Goal: Information Seeking & Learning: Learn about a topic

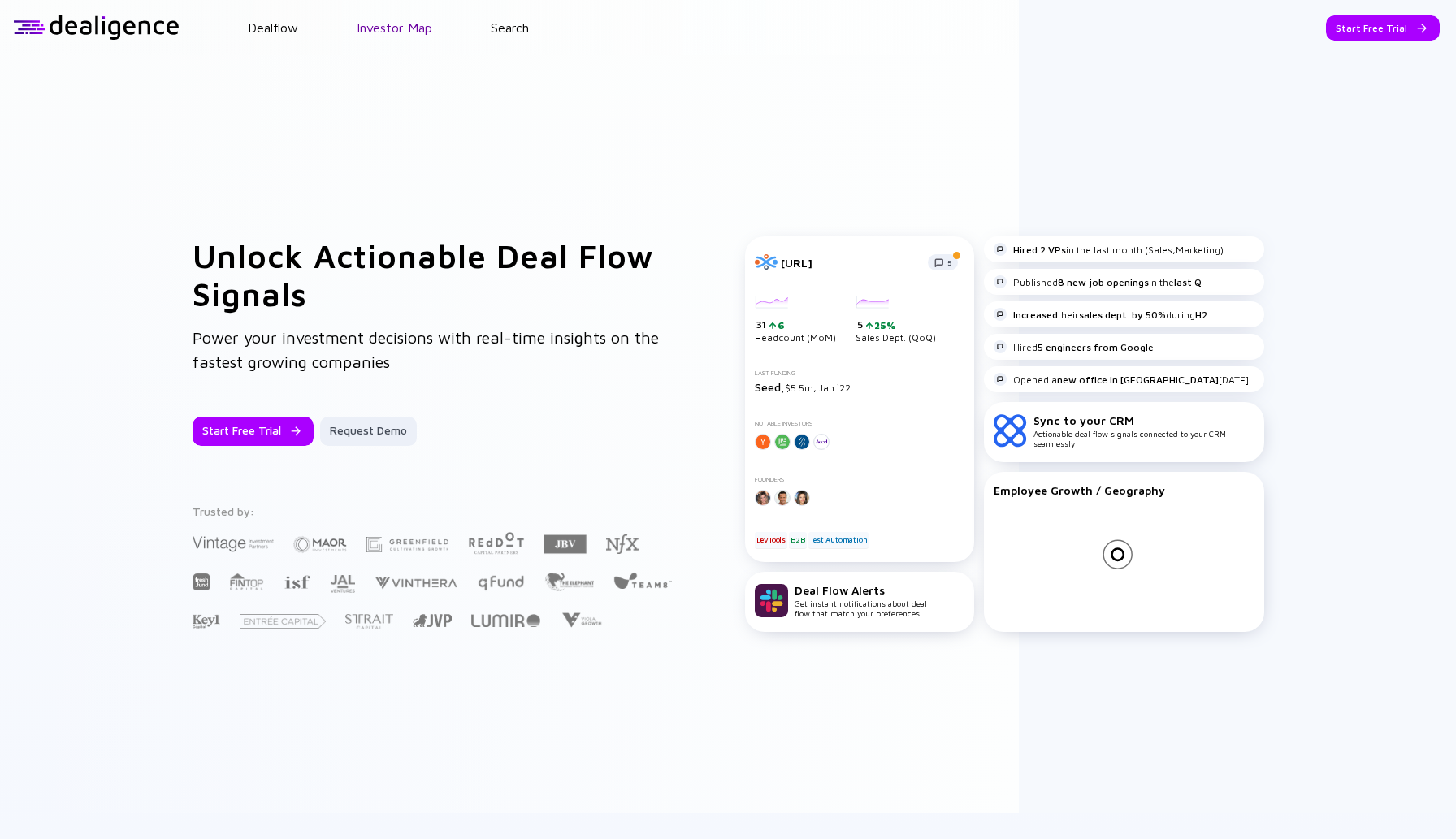
click at [391, 24] on link "Investor Map" at bounding box center [394, 28] width 75 height 15
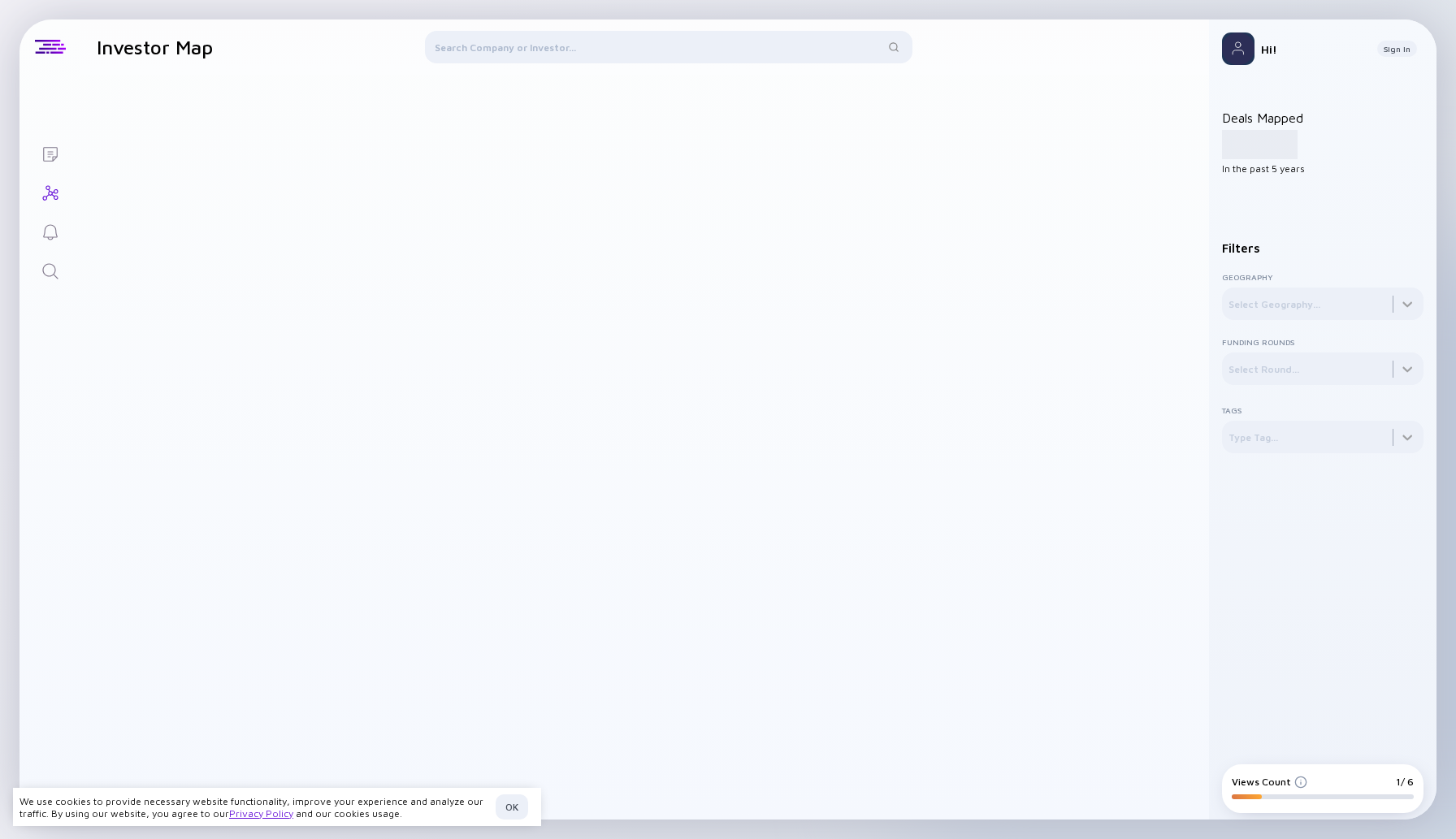
click at [472, 44] on div at bounding box center [668, 50] width 488 height 39
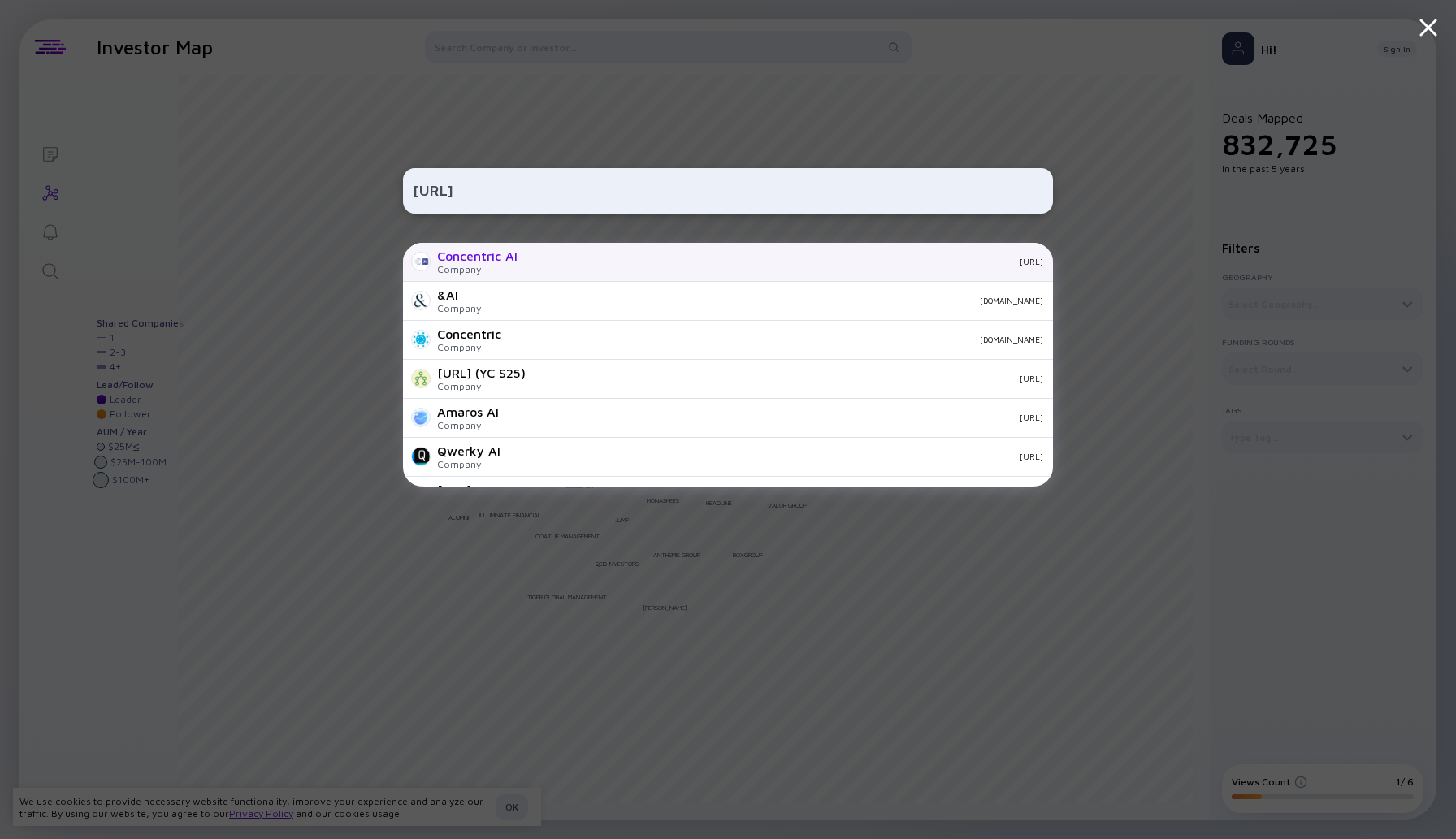
type input "[URL]"
click at [488, 259] on div "Concentric AI" at bounding box center [478, 256] width 81 height 15
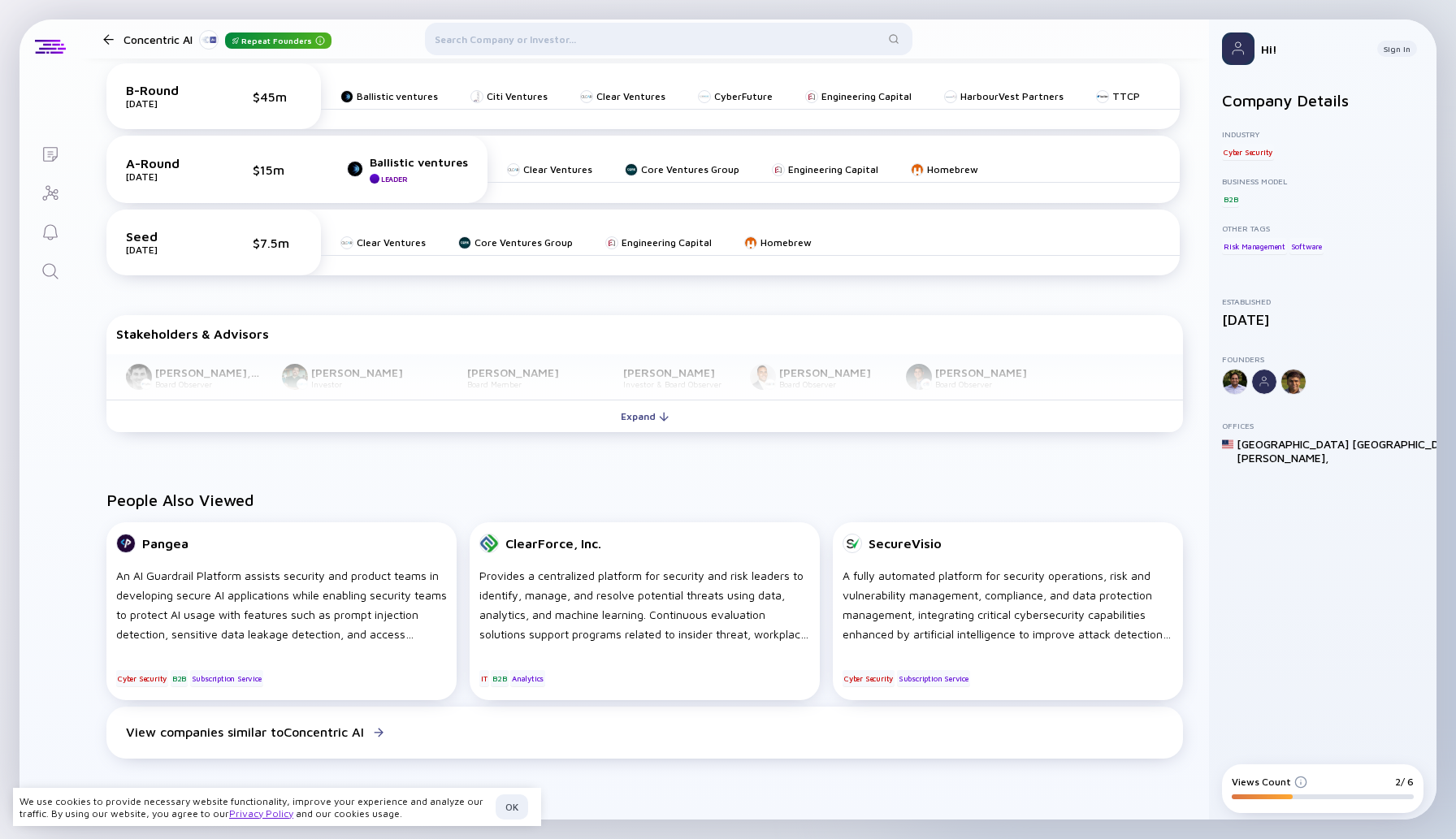
scroll to position [677, 0]
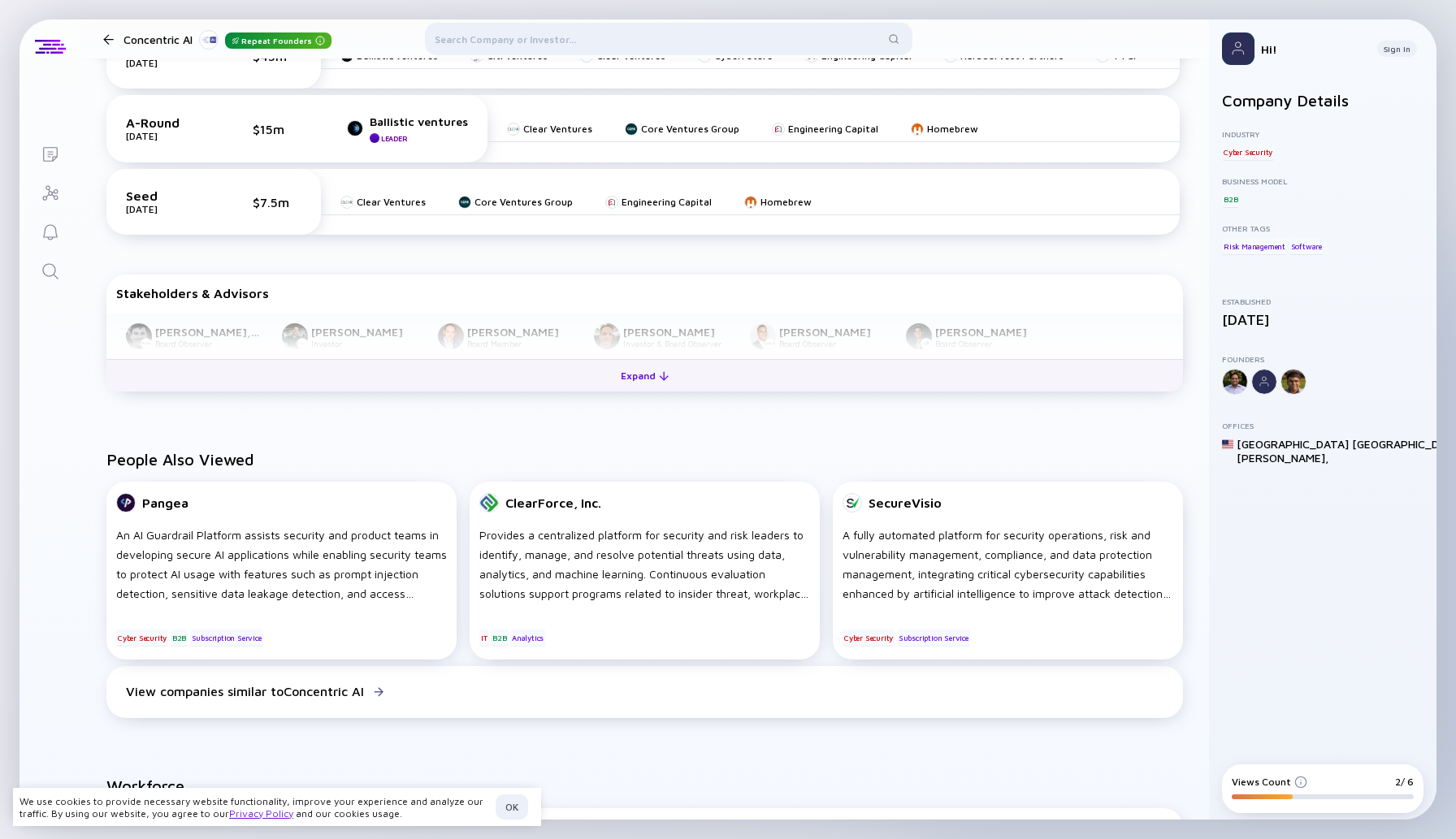
click at [652, 382] on div "Expand" at bounding box center [645, 375] width 68 height 25
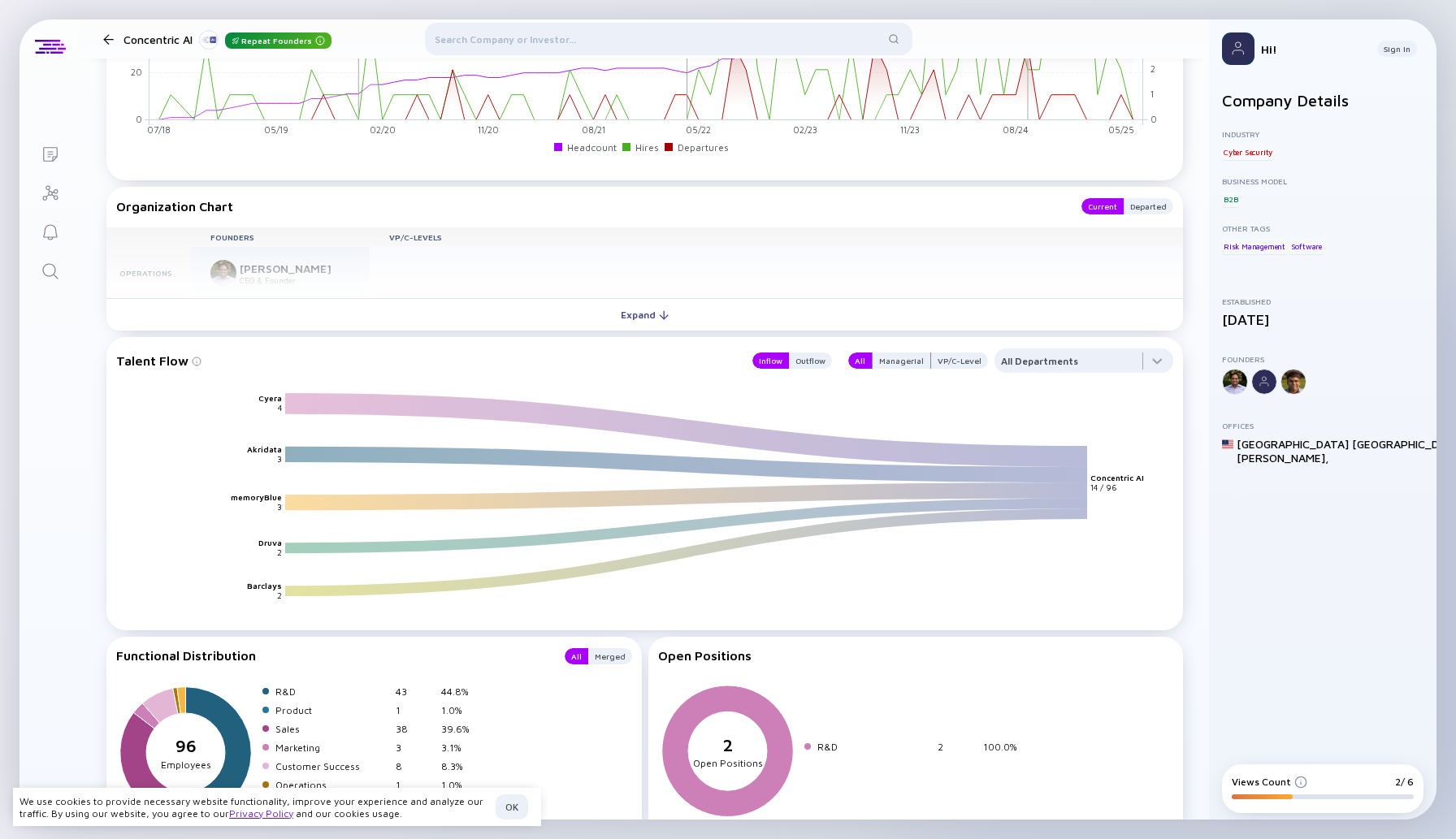
scroll to position [1719, 0]
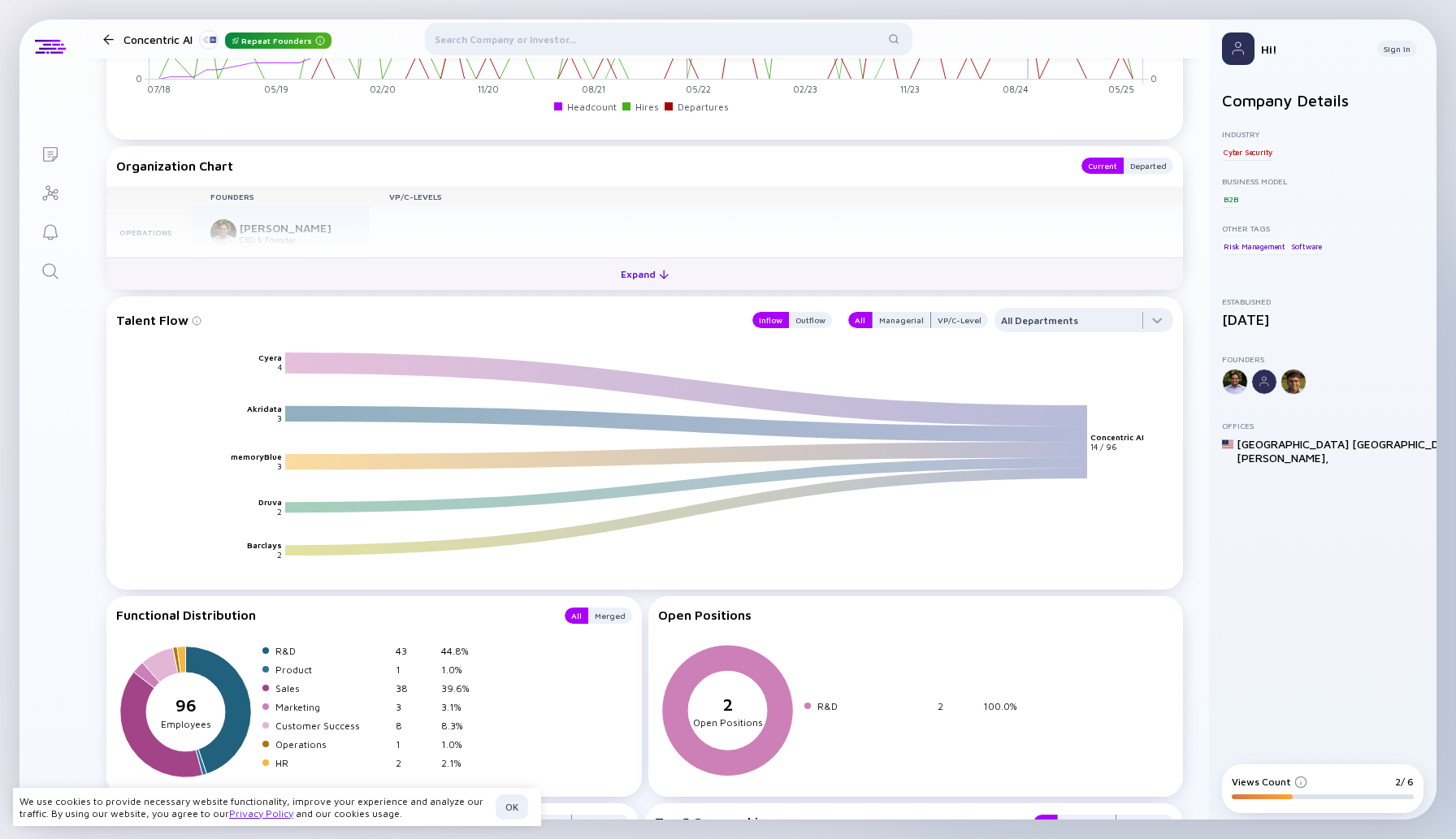
click at [639, 274] on div "Expand" at bounding box center [645, 273] width 68 height 25
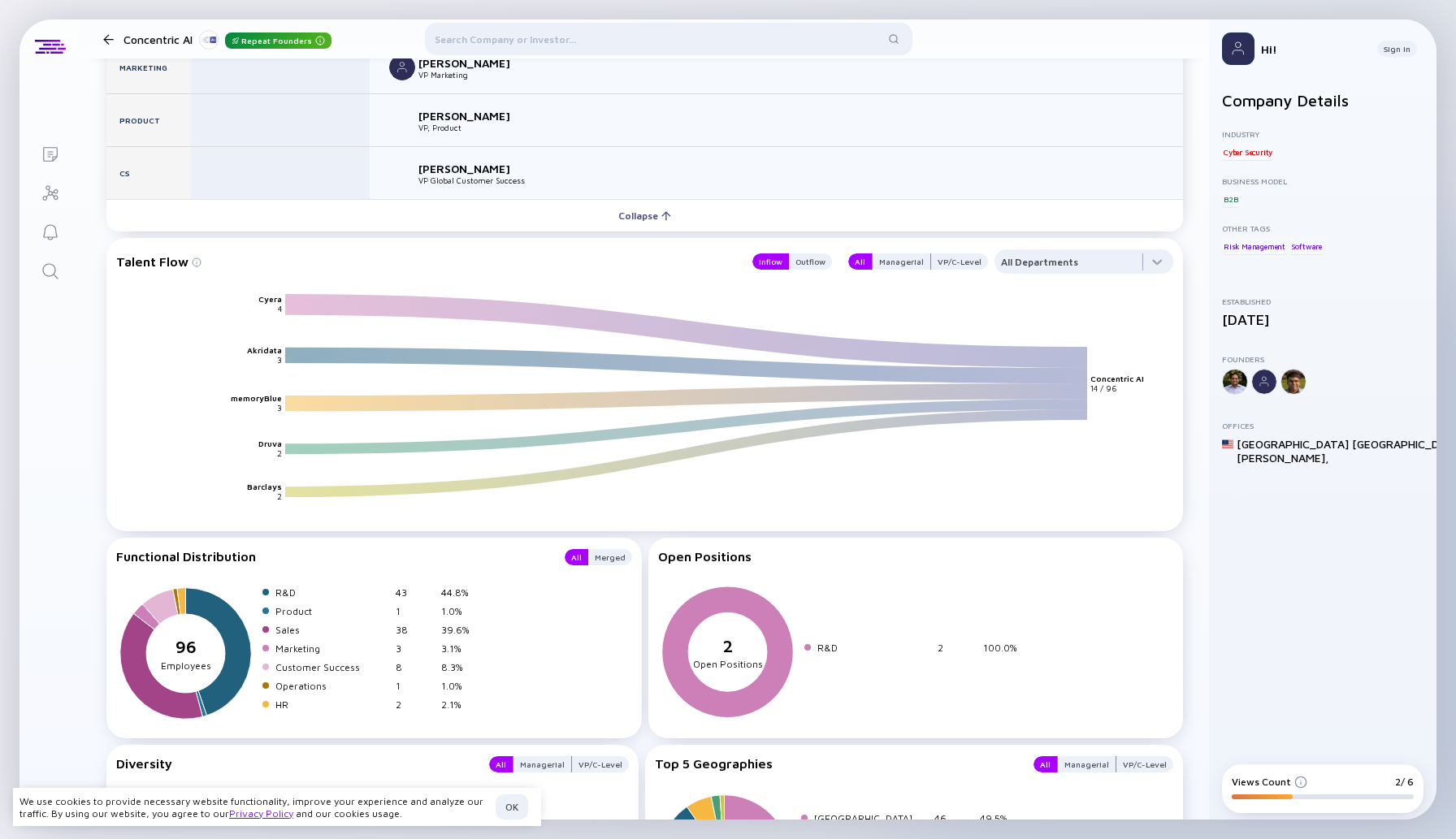
scroll to position [2045, 0]
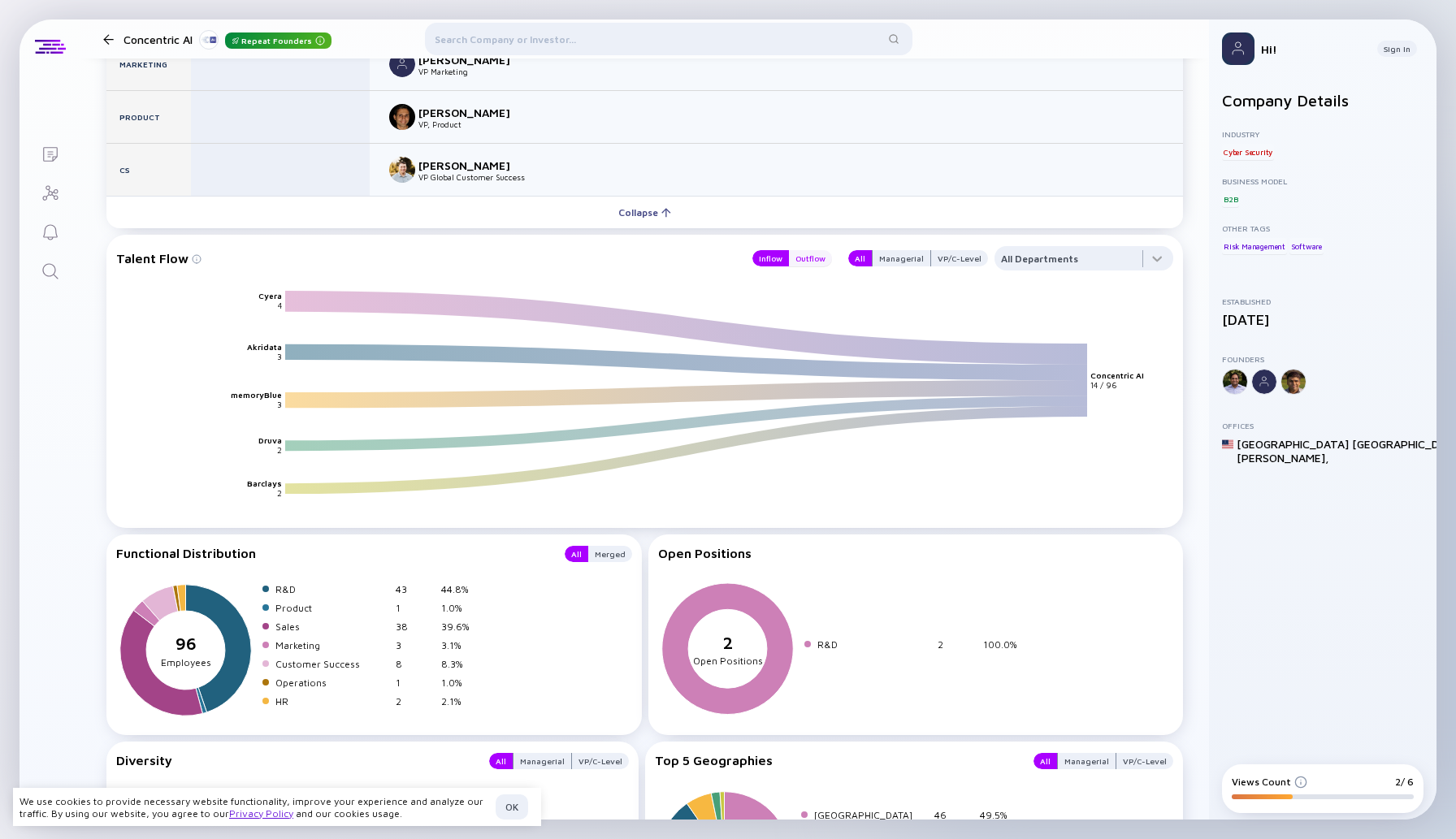
click at [819, 255] on div "Outflow" at bounding box center [810, 257] width 43 height 16
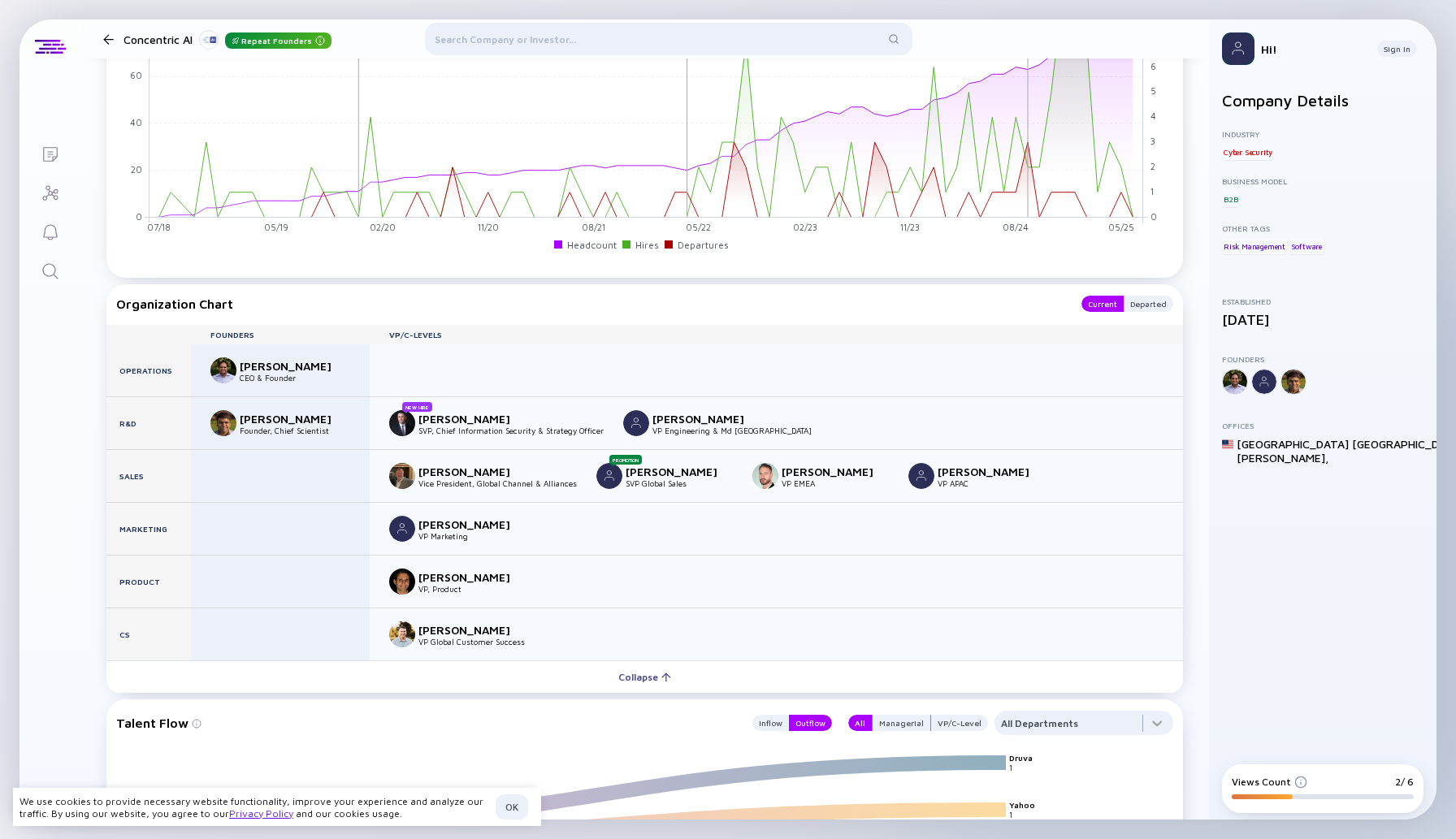
scroll to position [1586, 0]
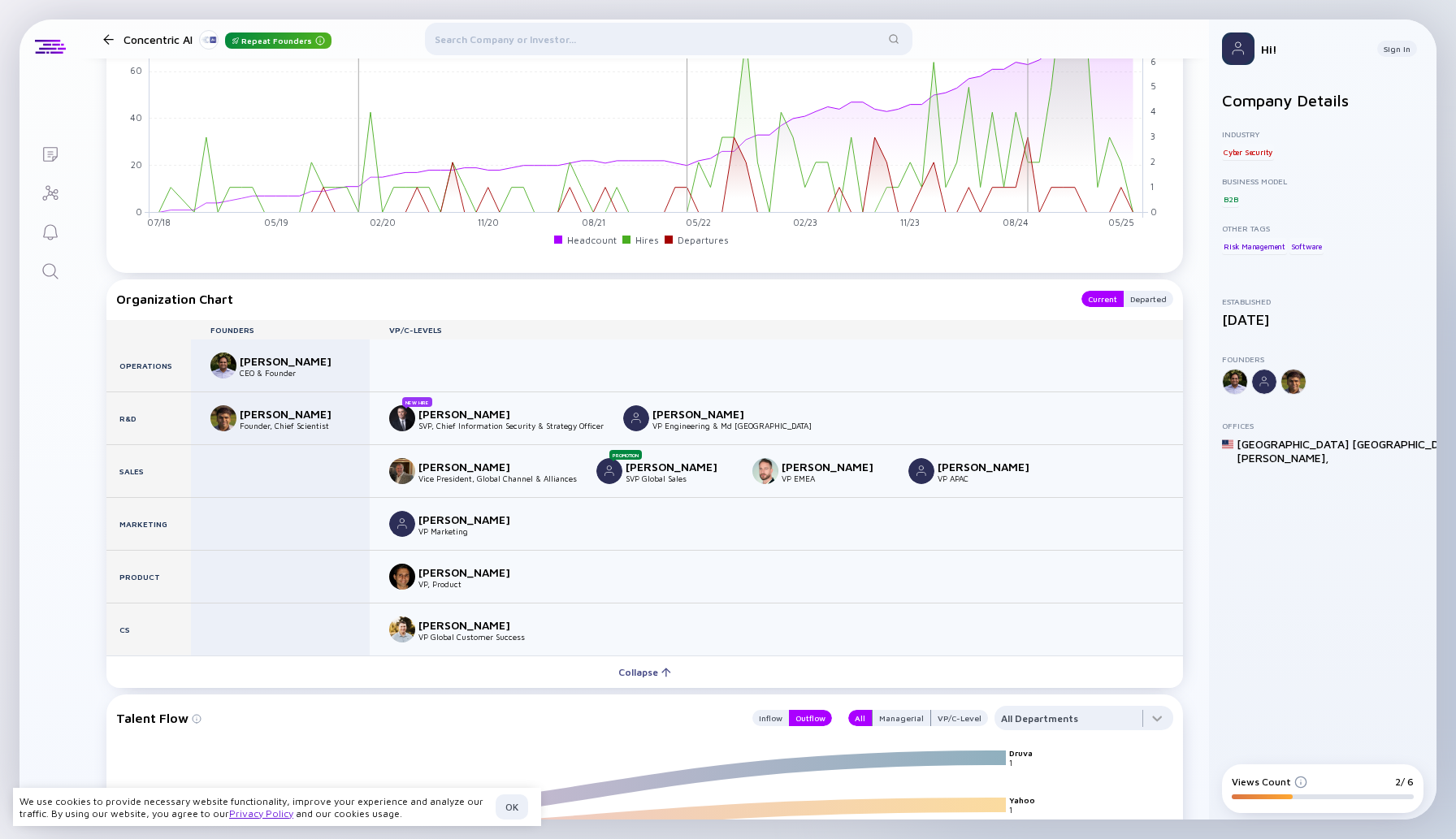
click at [228, 364] on img at bounding box center [224, 365] width 26 height 26
click at [281, 362] on div "[PERSON_NAME]" at bounding box center [293, 361] width 107 height 14
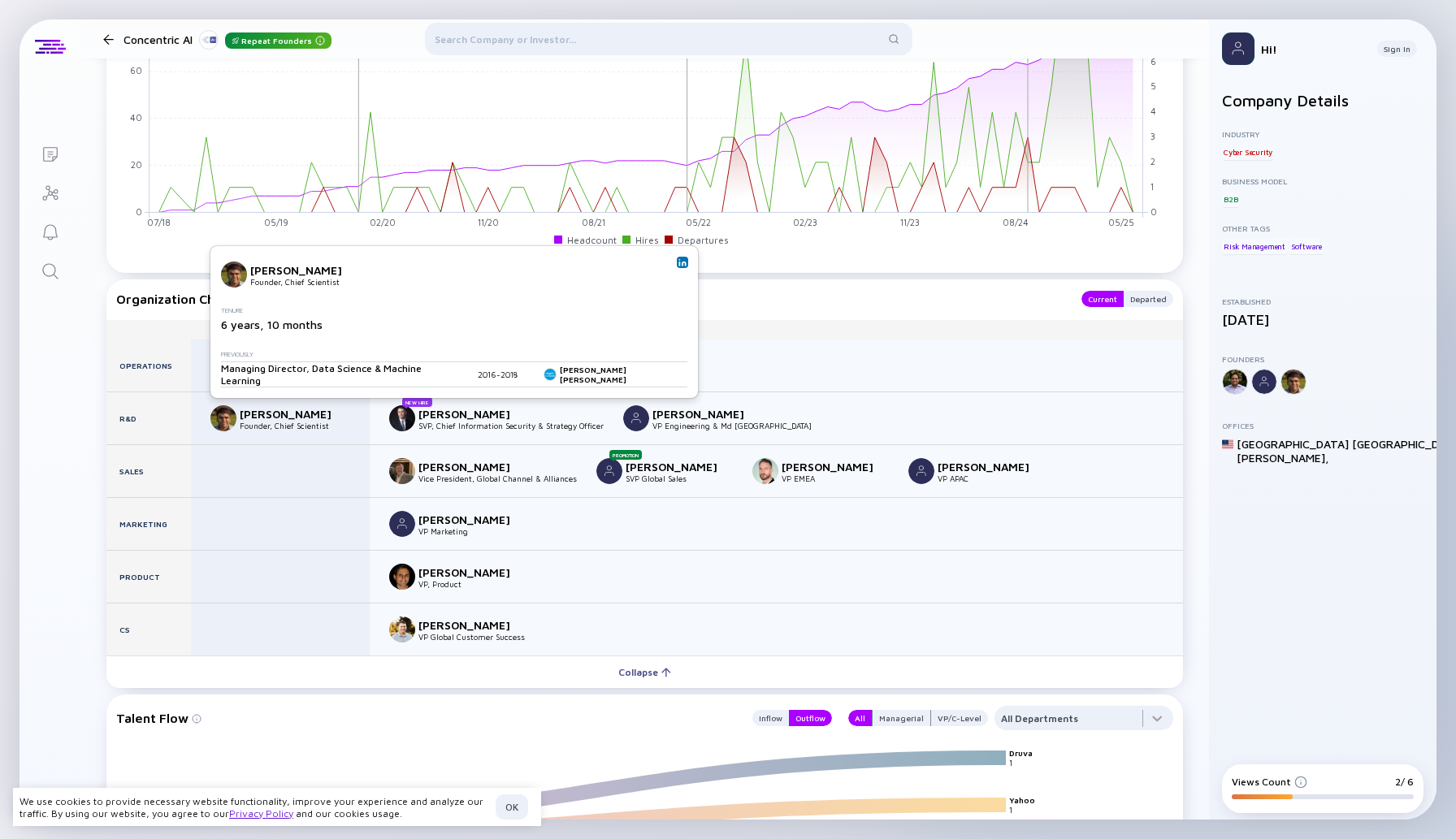
click at [256, 416] on div "[PERSON_NAME]" at bounding box center [293, 413] width 107 height 14
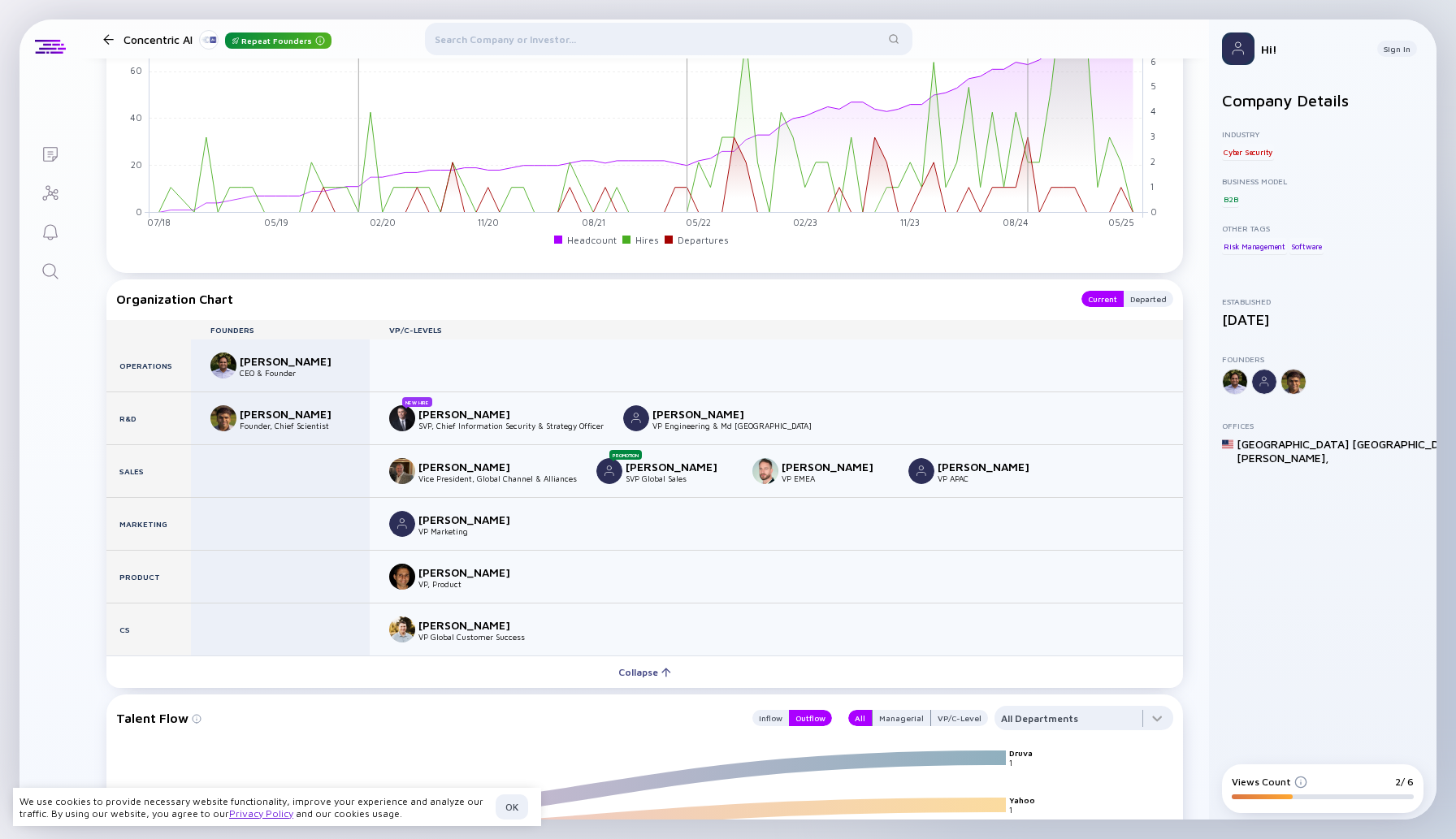
click at [404, 422] on img at bounding box center [402, 418] width 26 height 26
click at [411, 274] on img at bounding box center [413, 274] width 26 height 26
click at [944, 414] on div "New Hire [PERSON_NAME] SVP, Chief Information Security & Strategy Officer [PERS…" at bounding box center [775, 418] width 813 height 52
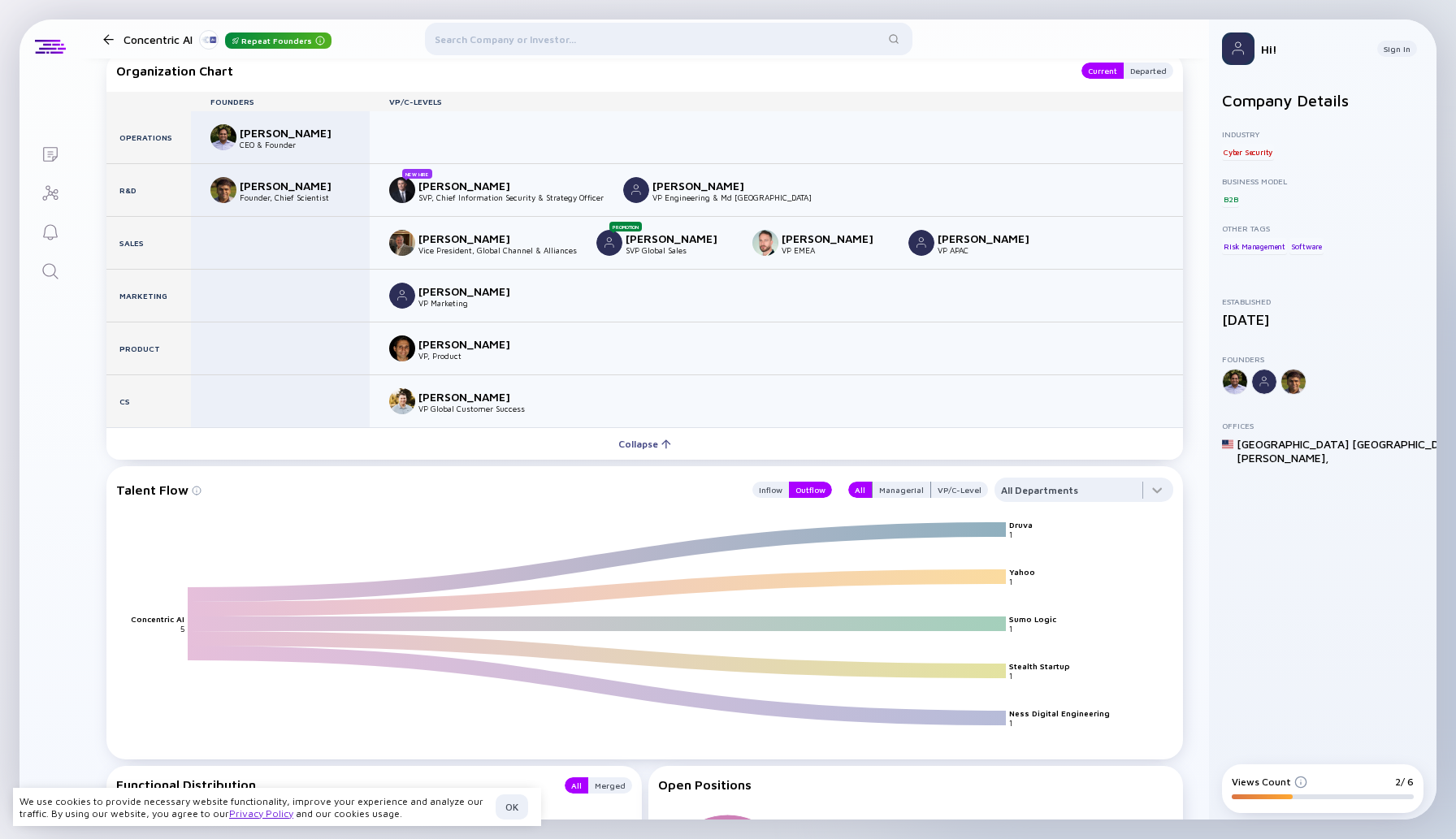
scroll to position [1751, 0]
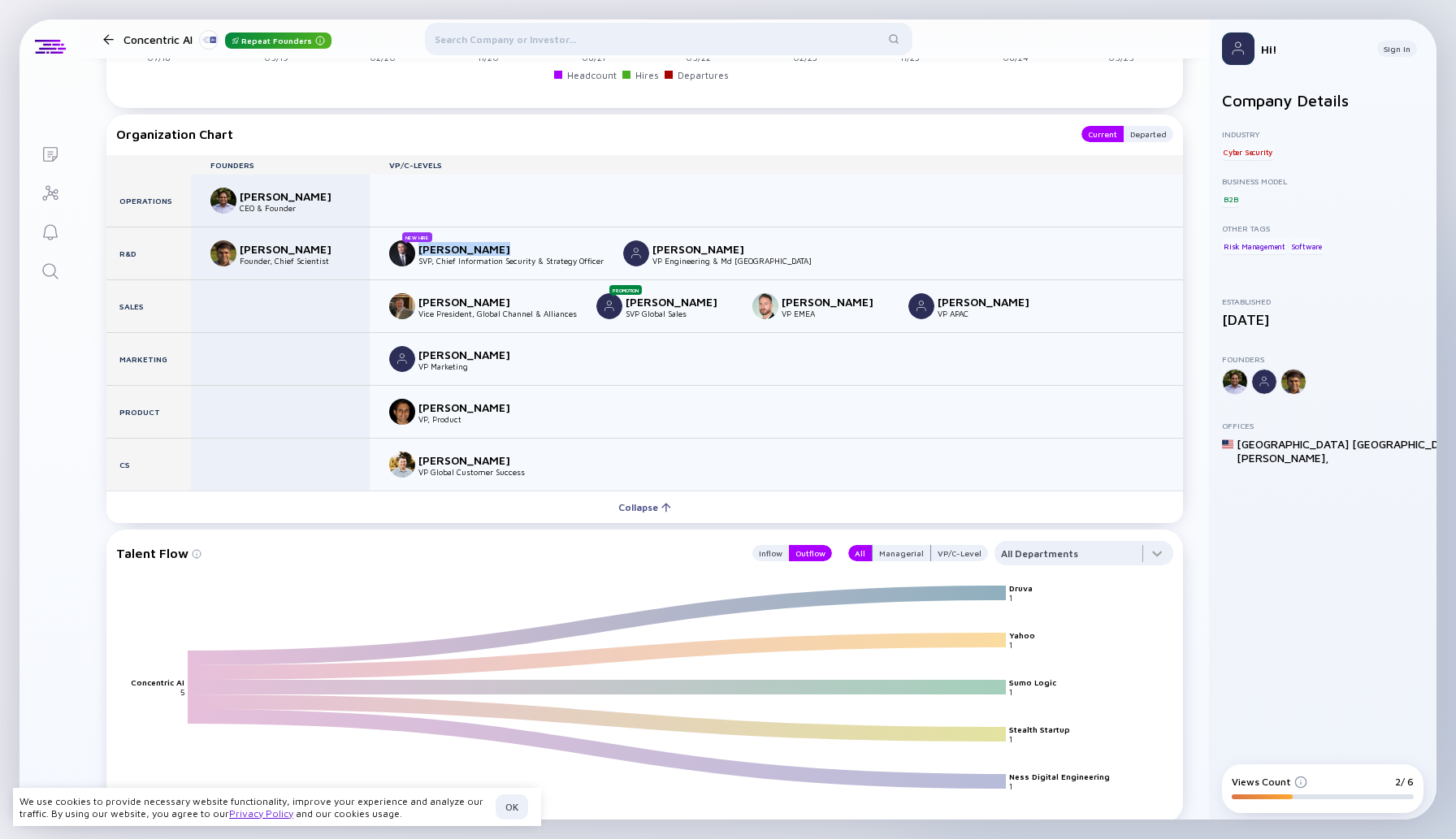
copy div "[PERSON_NAME]"
drag, startPoint x: 503, startPoint y: 247, endPoint x: 416, endPoint y: 248, distance: 87.0
click at [416, 248] on div "New Hire [PERSON_NAME] SVP, Chief Information Security & Strategy Officer" at bounding box center [496, 254] width 214 height 26
